Goal: Task Accomplishment & Management: Complete application form

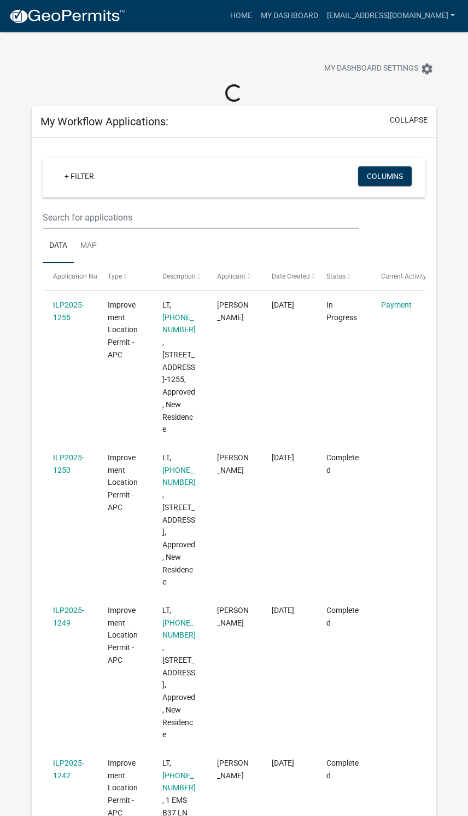
click at [404, 306] on link "Payment" at bounding box center [396, 304] width 31 height 9
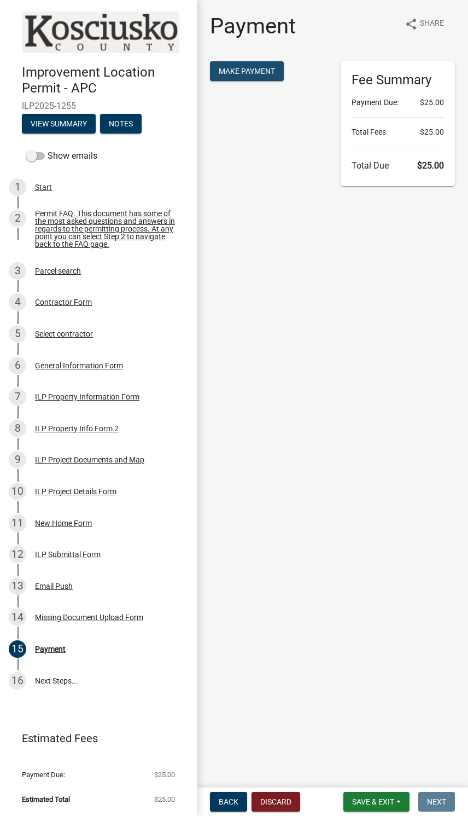
click at [257, 67] on span "Make Payment" at bounding box center [247, 71] width 56 height 9
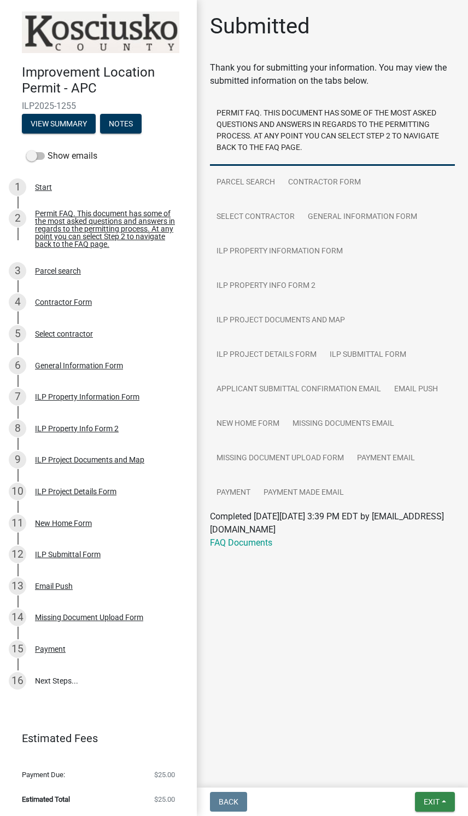
click at [434, 797] on span "Exit" at bounding box center [432, 801] width 16 height 9
click at [412, 770] on button "Save & Exit" at bounding box center [412, 773] width 88 height 26
